Goal: Transaction & Acquisition: Purchase product/service

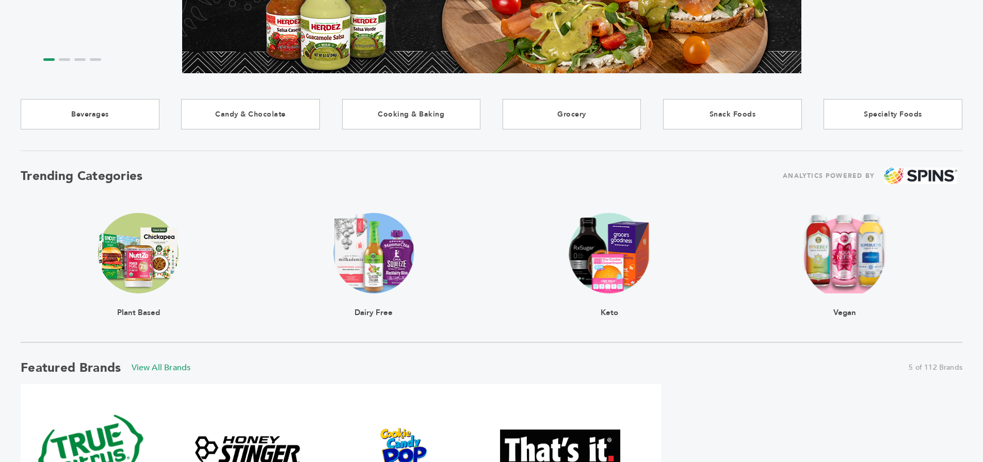
scroll to position [193, 0]
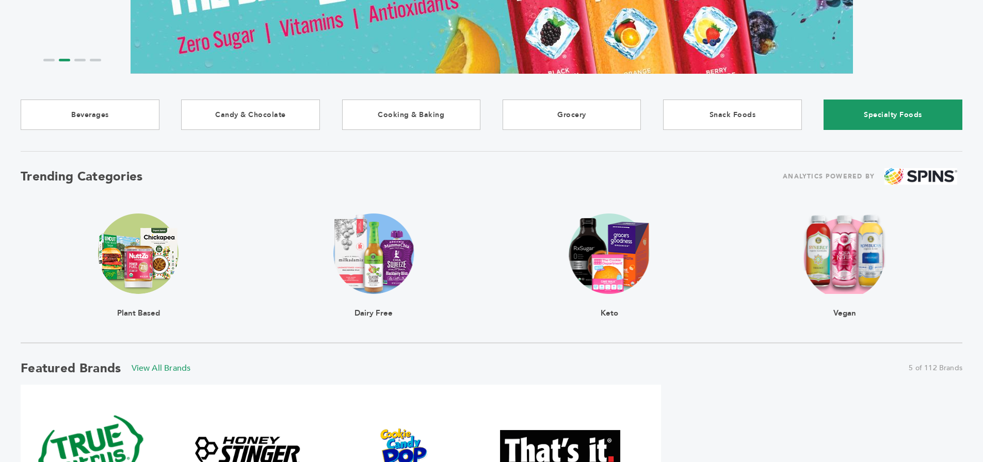
click at [863, 118] on link "Specialty Foods" at bounding box center [892, 115] width 139 height 30
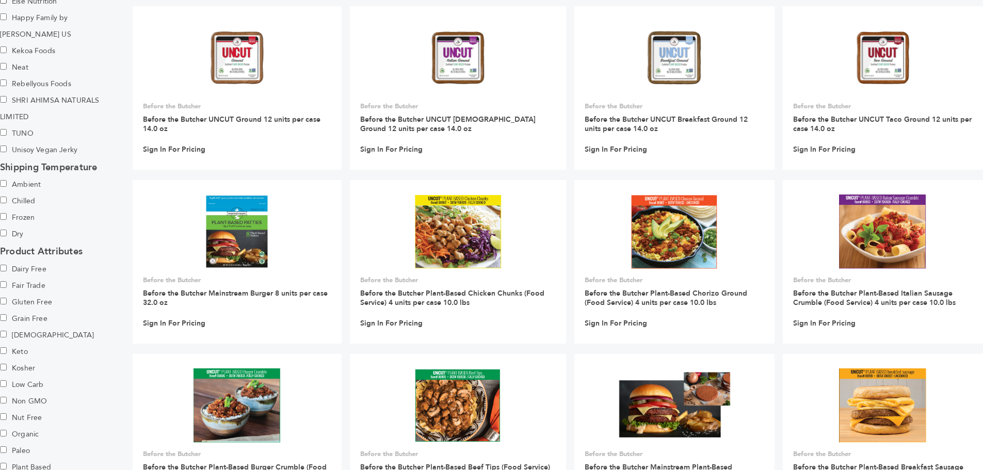
scroll to position [294, 0]
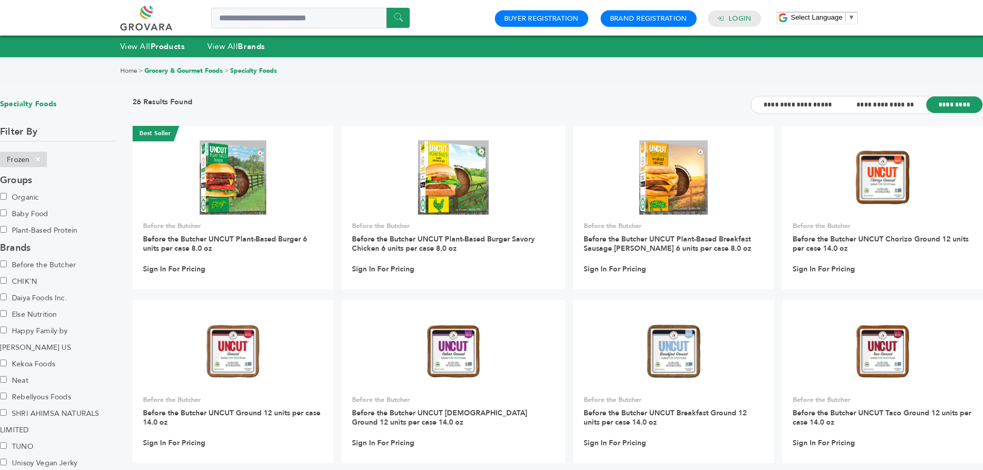
click at [191, 69] on link "Grocery & Gourmet Foods" at bounding box center [183, 71] width 78 height 8
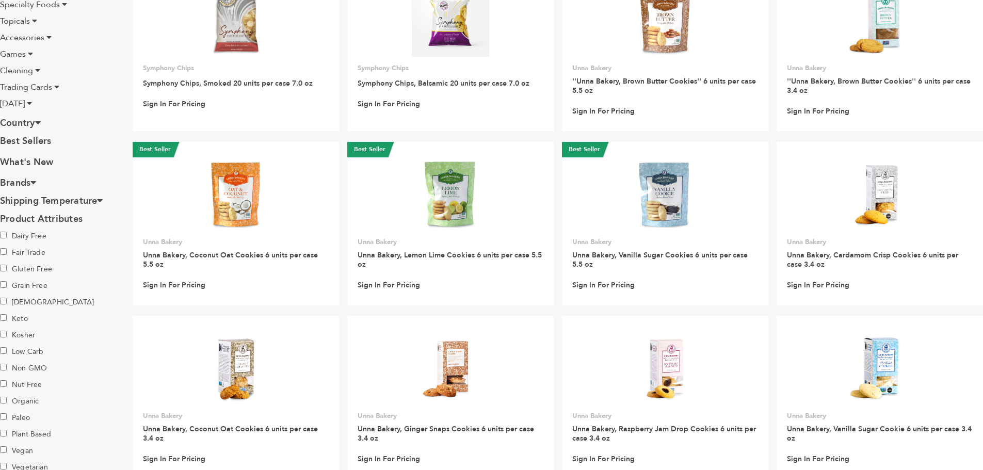
scroll to position [324, 0]
click at [103, 201] on icon at bounding box center [100, 200] width 6 height 9
click at [7, 253] on label "Frozen" at bounding box center [36, 252] width 72 height 17
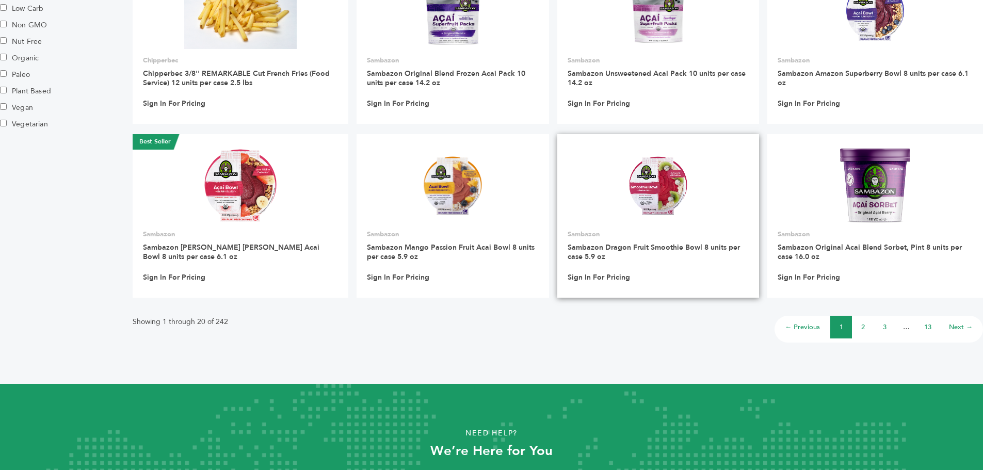
scroll to position [688, 0]
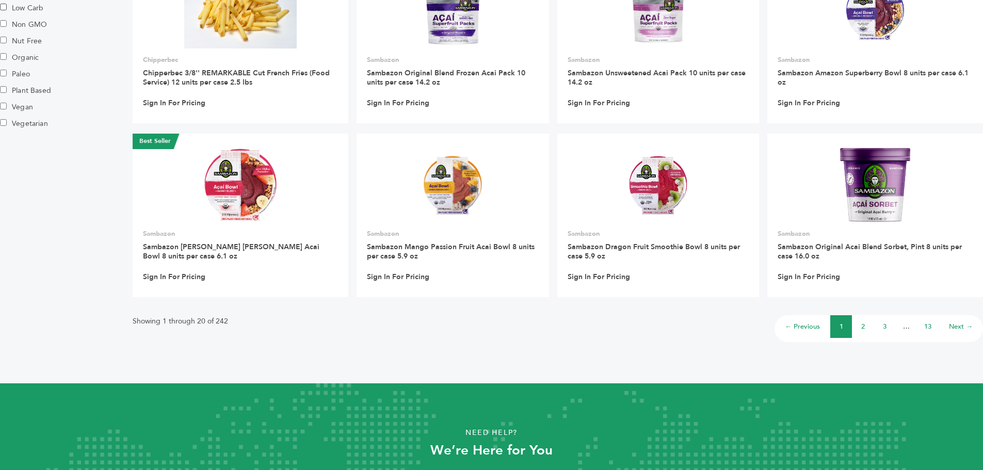
click at [867, 330] on li "2" at bounding box center [863, 326] width 22 height 23
click at [956, 329] on link "Next →" at bounding box center [961, 326] width 24 height 9
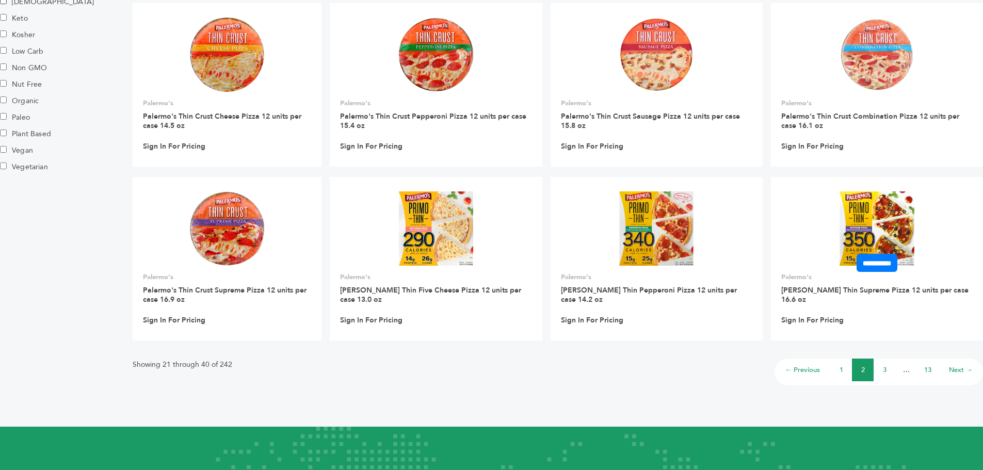
scroll to position [692, 0]
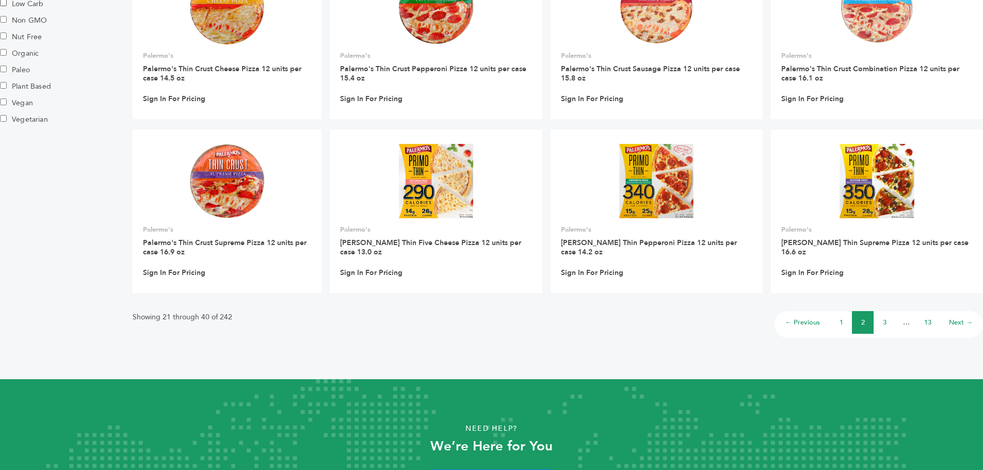
click at [954, 322] on link "Next →" at bounding box center [961, 322] width 24 height 9
